Goal: Register for event/course

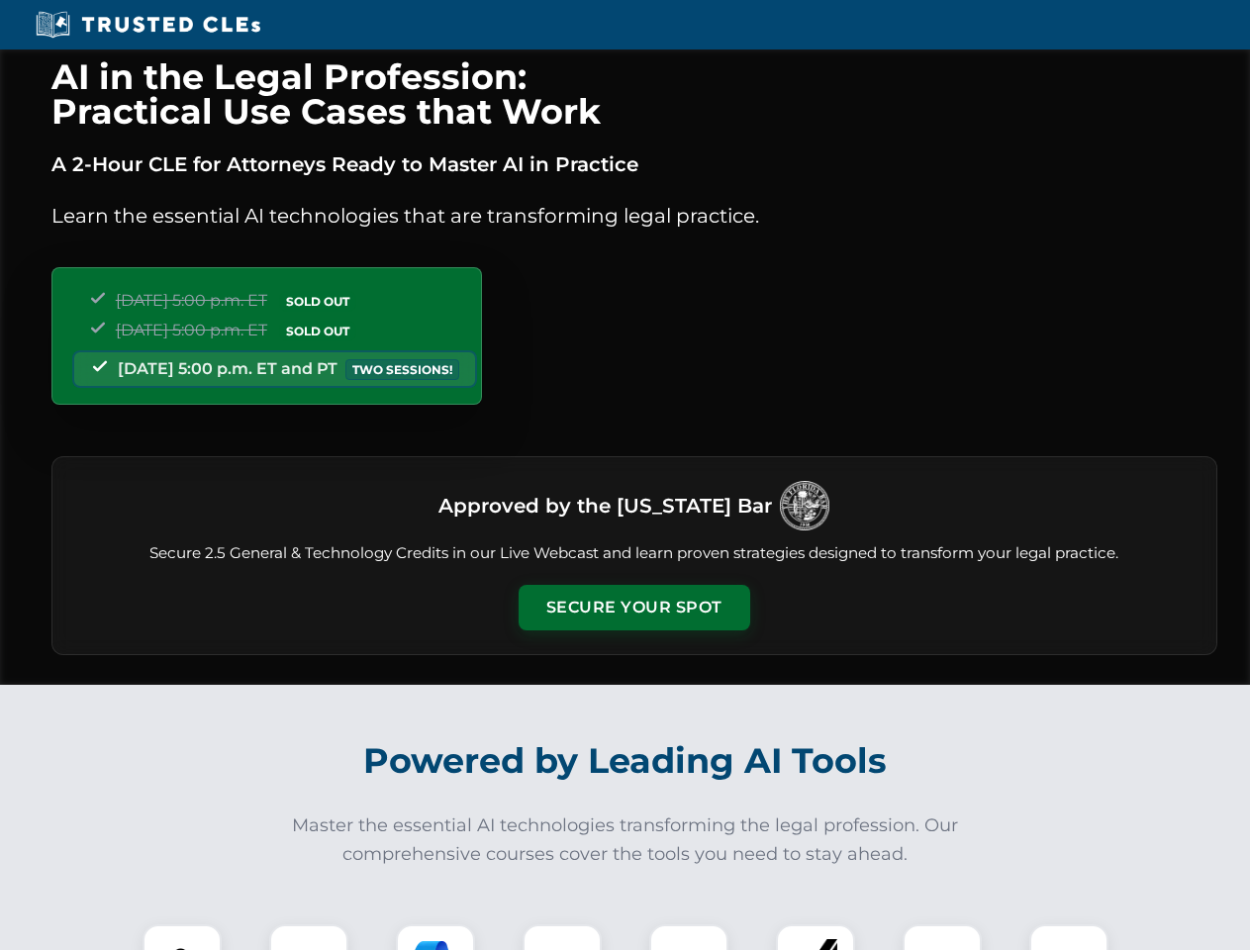
click at [634, 608] on button "Secure Your Spot" at bounding box center [635, 608] width 232 height 46
click at [182, 937] on img at bounding box center [181, 963] width 57 height 57
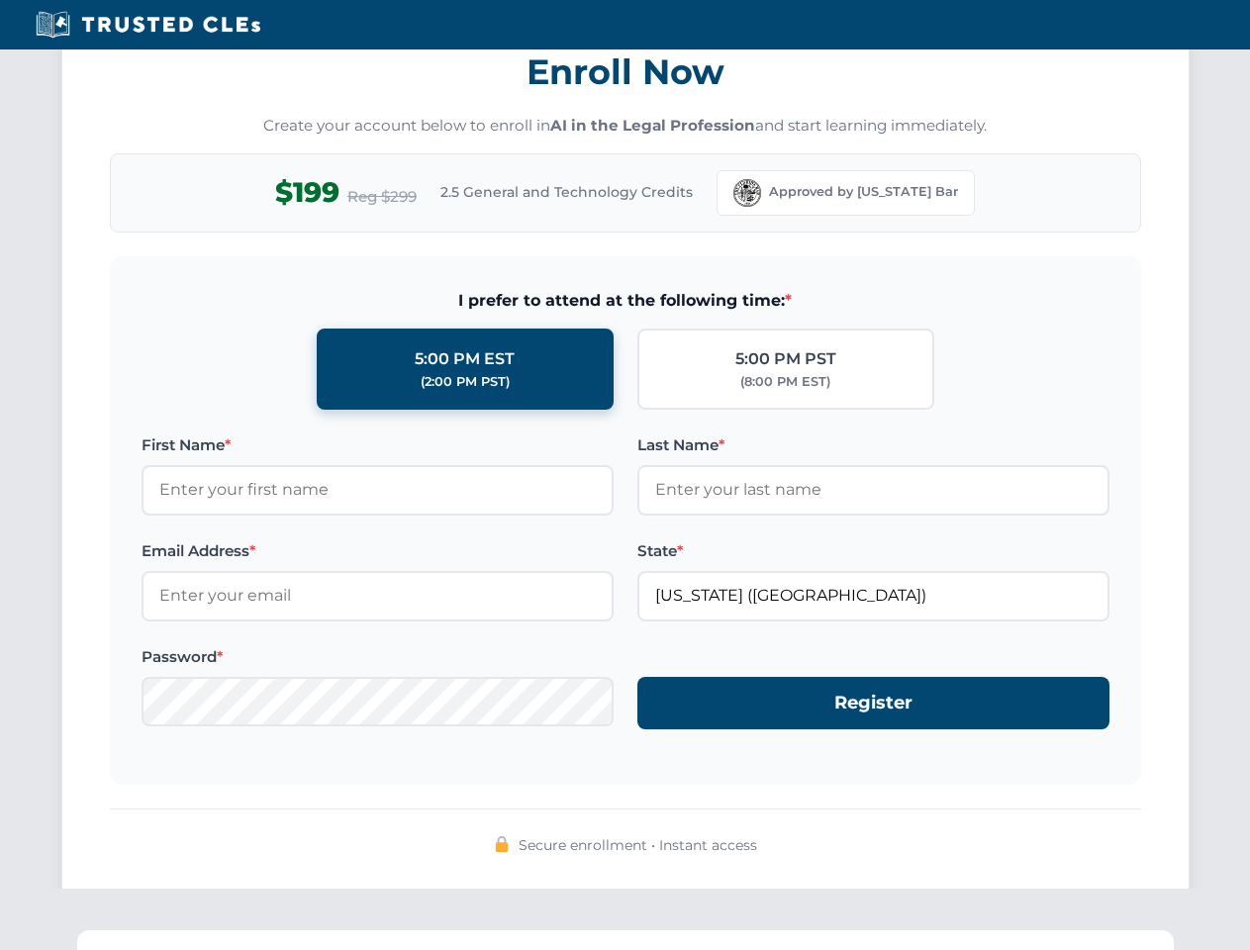
scroll to position [1943, 0]
